Goal: Information Seeking & Learning: Compare options

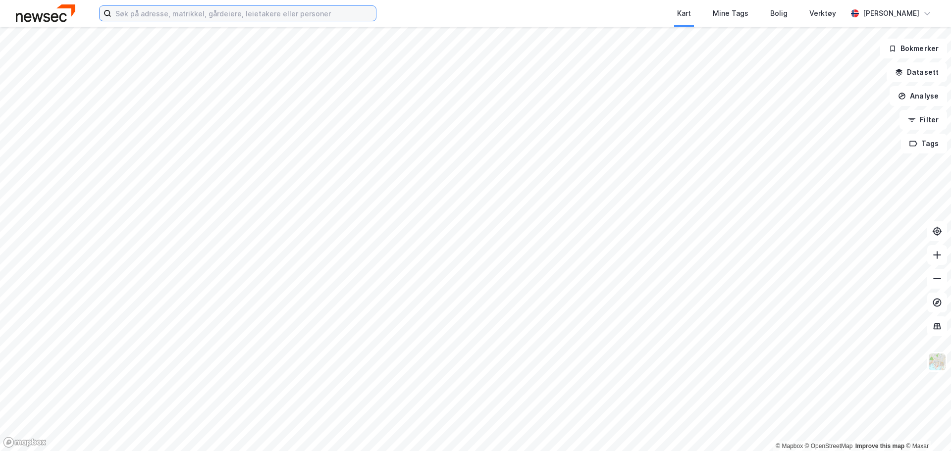
click at [244, 20] on input at bounding box center [243, 13] width 264 height 15
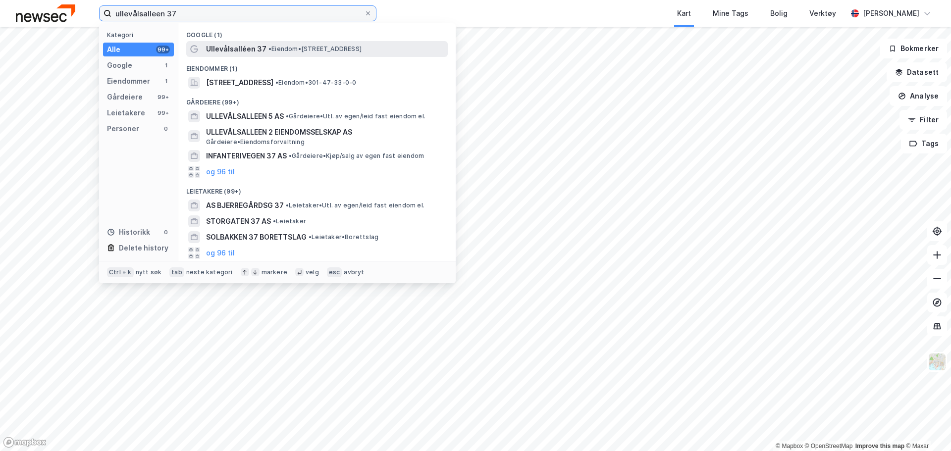
type input "ullevålsalleen 37"
click at [251, 46] on span "Ullevålsalléen 37" at bounding box center [236, 49] width 60 height 12
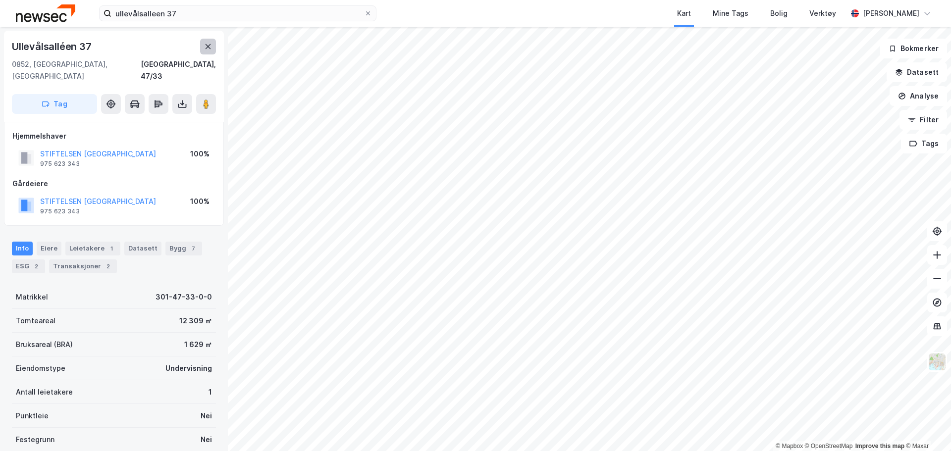
click at [212, 47] on button at bounding box center [208, 47] width 16 height 16
